Goal: Navigation & Orientation: Go to known website

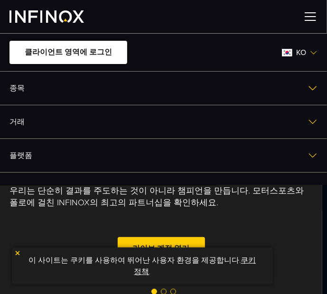
click at [79, 54] on link "클라이언트 영역에 로그인" at bounding box center [68, 52] width 118 height 23
click at [95, 48] on link "클라이언트 영역에 로그인" at bounding box center [68, 52] width 118 height 23
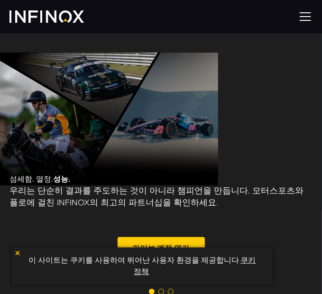
click at [307, 13] on img at bounding box center [305, 16] width 14 height 14
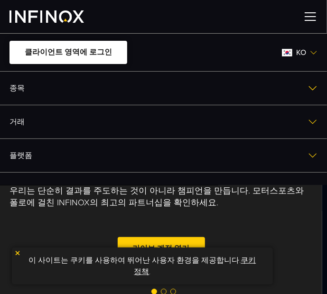
click at [100, 50] on link "클라이언트 영역에 로그인" at bounding box center [68, 52] width 118 height 23
